Goal: Task Accomplishment & Management: Manage account settings

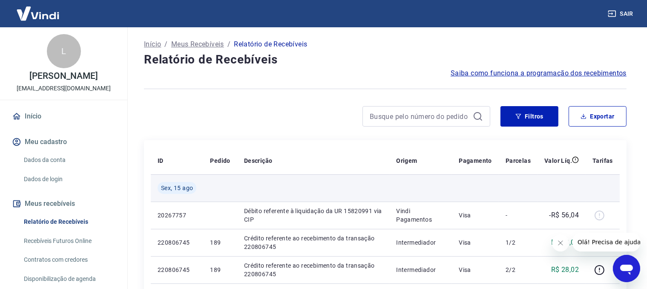
scroll to position [60, 0]
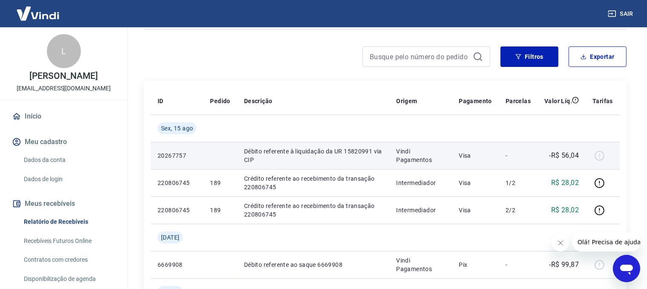
click at [598, 154] on div at bounding box center [603, 156] width 20 height 14
click at [564, 154] on p "-R$ 56,04" at bounding box center [565, 155] width 30 height 10
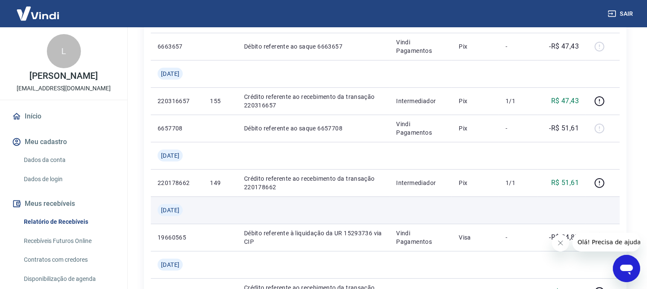
scroll to position [420, 0]
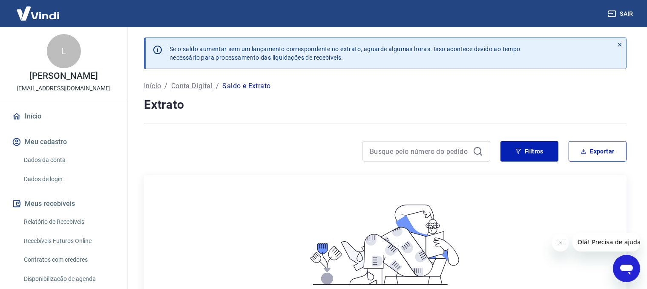
click at [50, 169] on link "Dados da conta" at bounding box center [68, 159] width 97 height 17
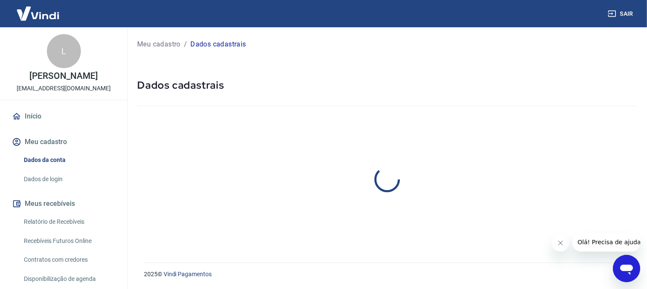
select select "SP"
select select "business"
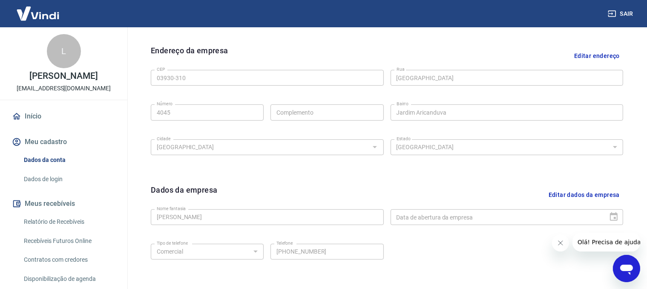
scroll to position [326, 0]
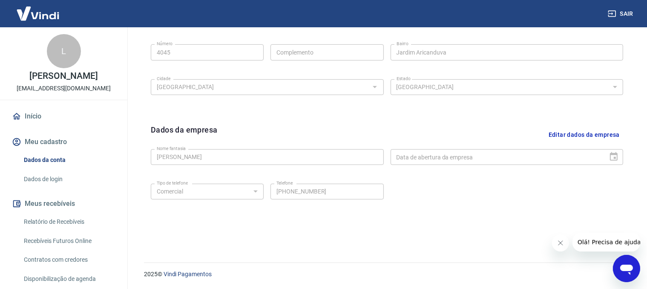
click at [620, 156] on div "Data de abertura da empresa" at bounding box center [507, 157] width 233 height 16
click at [591, 137] on button "Editar dados da empresa" at bounding box center [585, 135] width 78 height 22
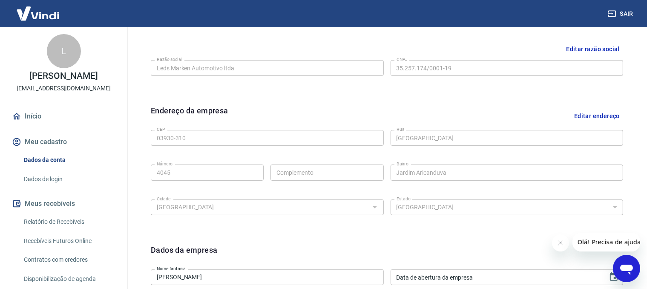
scroll to position [145, 0]
